Goal: Book appointment/travel/reservation

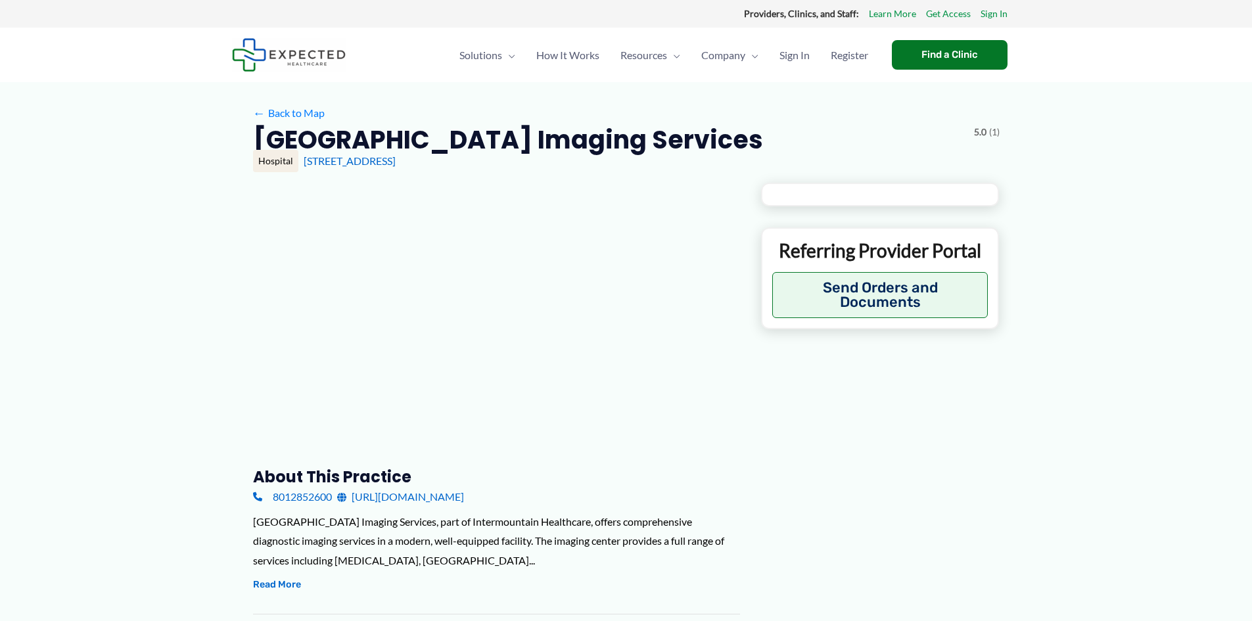
type input "**********"
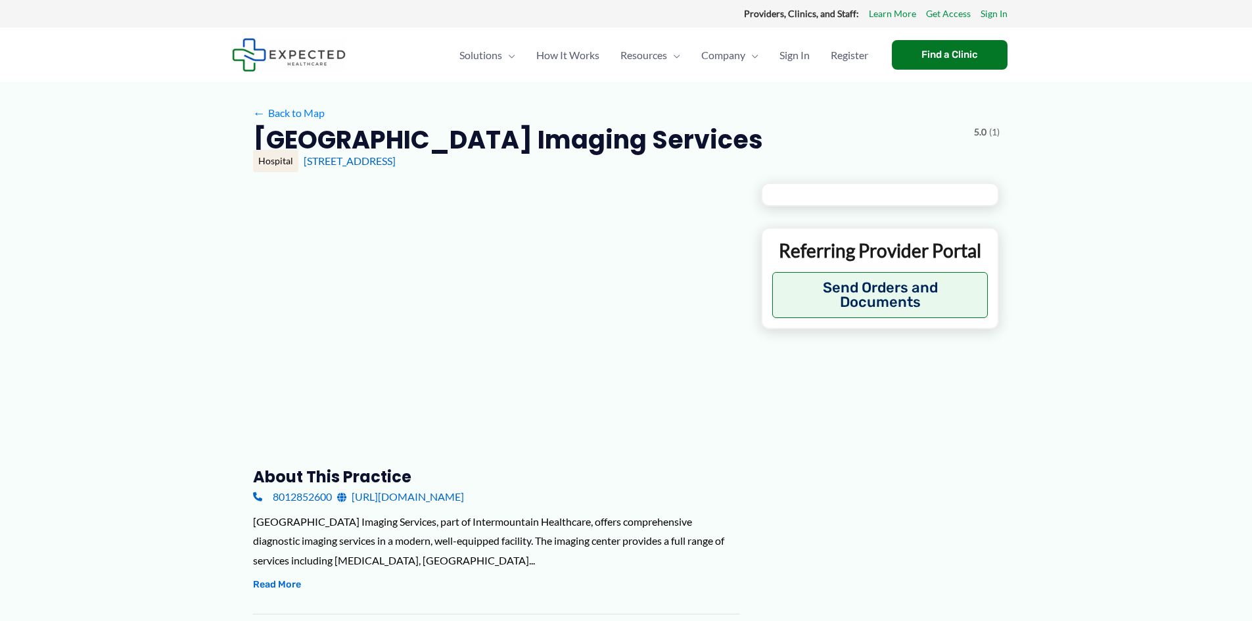
type input "**********"
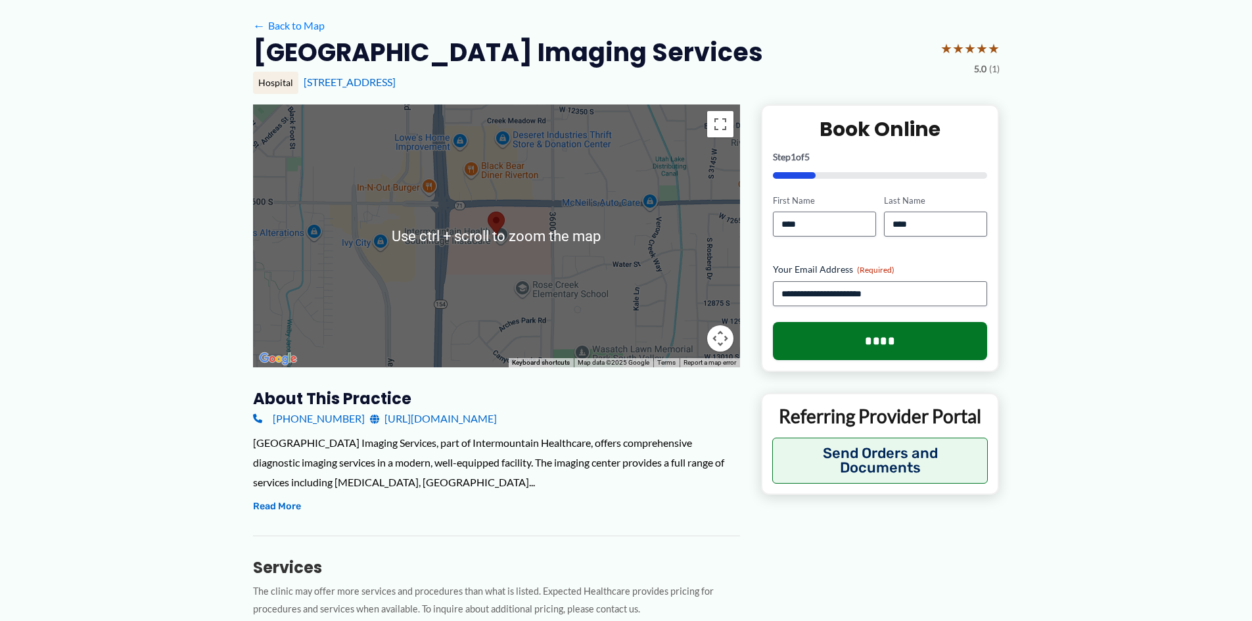
scroll to position [164, 0]
